Goal: Task Accomplishment & Management: Manage account settings

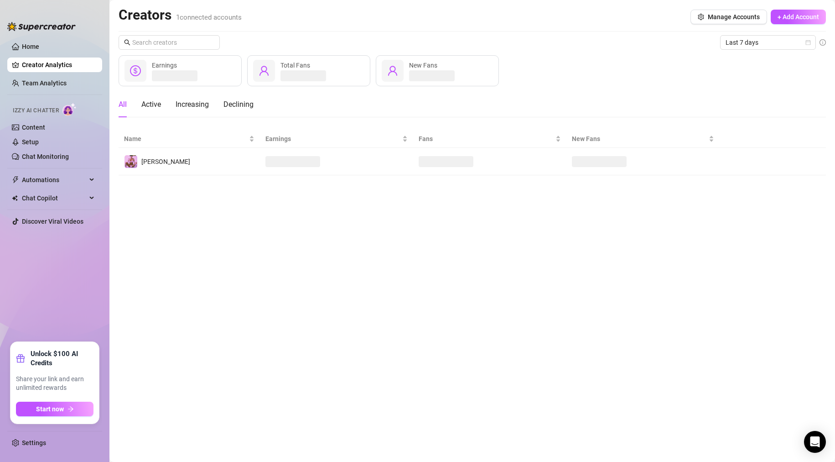
click at [48, 64] on link "Creator Analytics" at bounding box center [58, 64] width 73 height 15
click at [30, 47] on link "Home" at bounding box center [30, 46] width 17 height 7
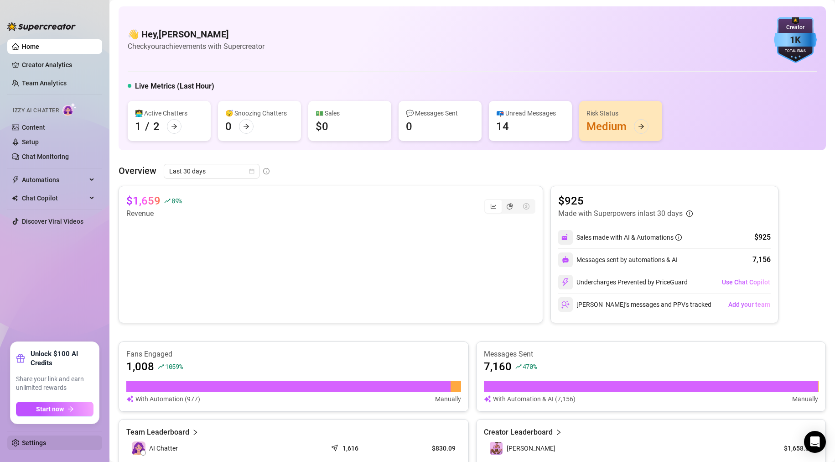
click at [22, 445] on link "Settings" at bounding box center [34, 442] width 24 height 7
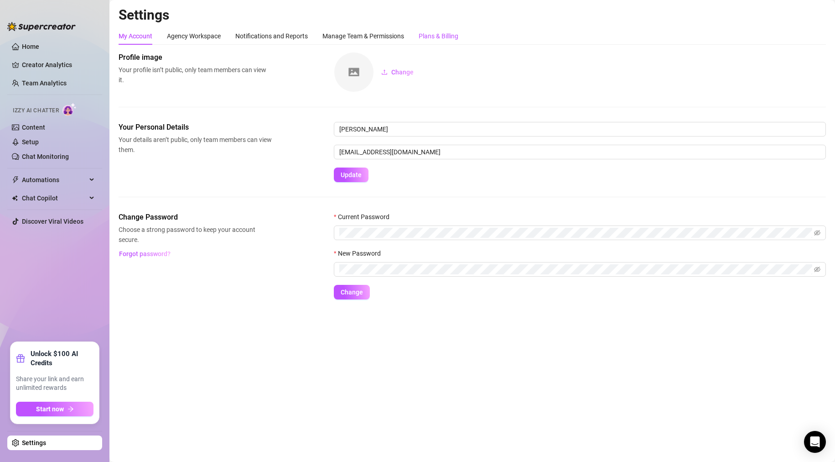
click at [423, 33] on div "Plans & Billing" at bounding box center [439, 36] width 40 height 10
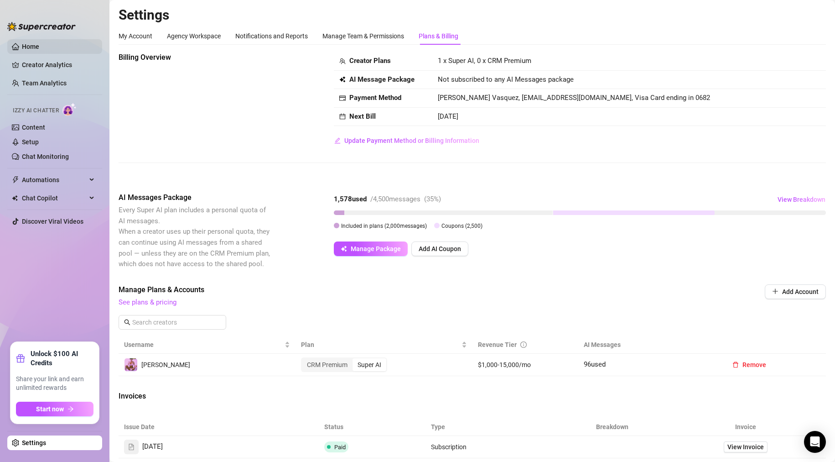
click at [31, 44] on link "Home" at bounding box center [30, 46] width 17 height 7
